Goal: Task Accomplishment & Management: Use online tool/utility

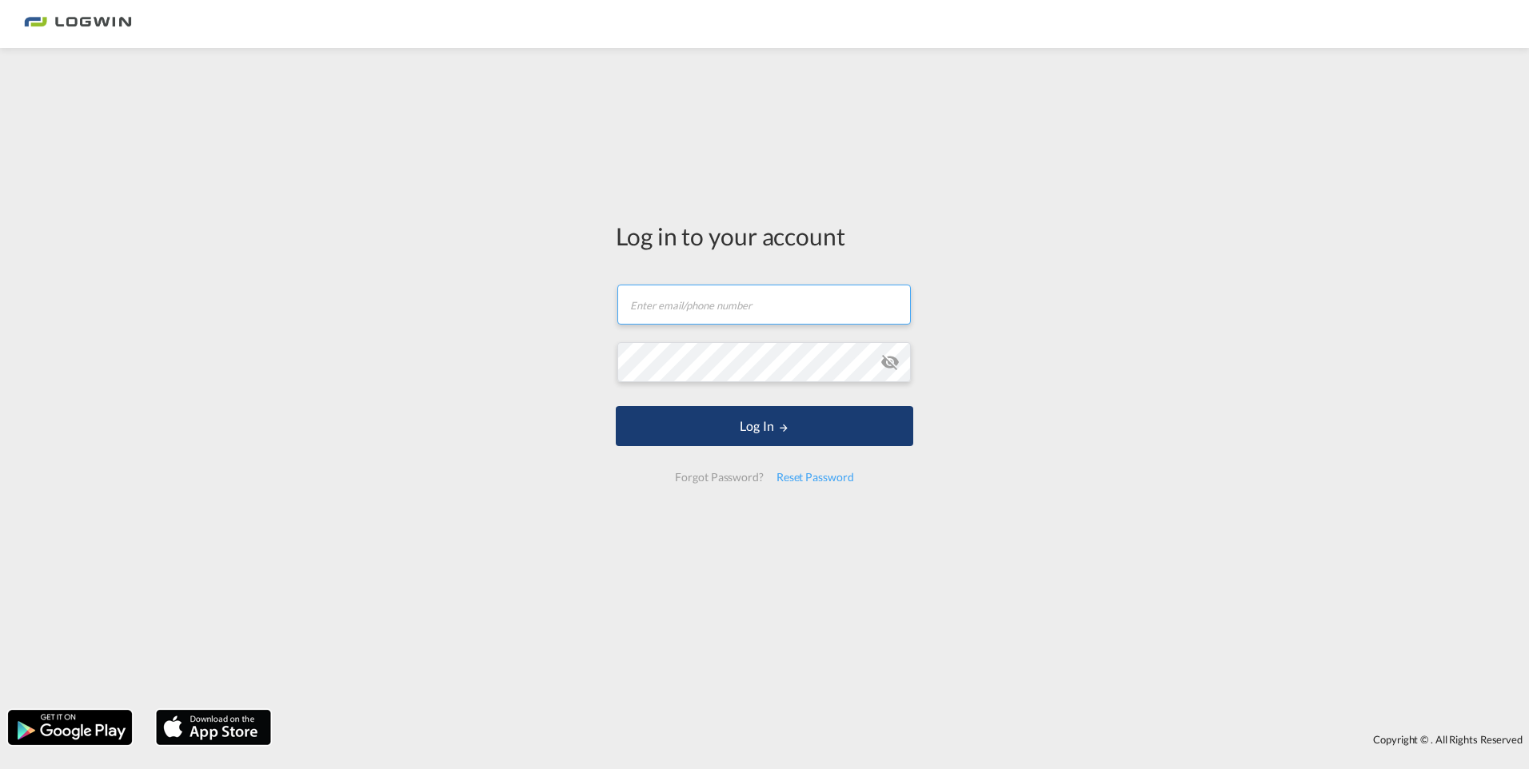
type input "[PERSON_NAME][EMAIL_ADDRESS][DOMAIN_NAME]"
click at [799, 418] on button "Log In" at bounding box center [764, 426] width 297 height 40
